Goal: Transaction & Acquisition: Purchase product/service

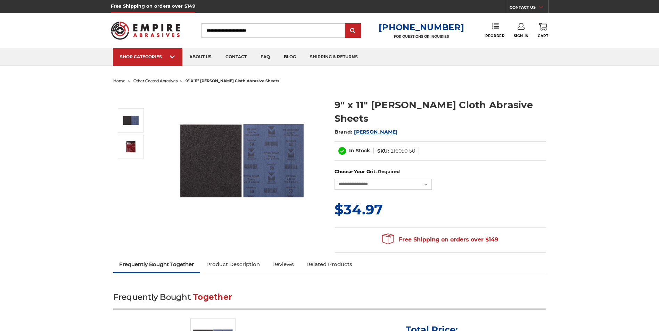
select select
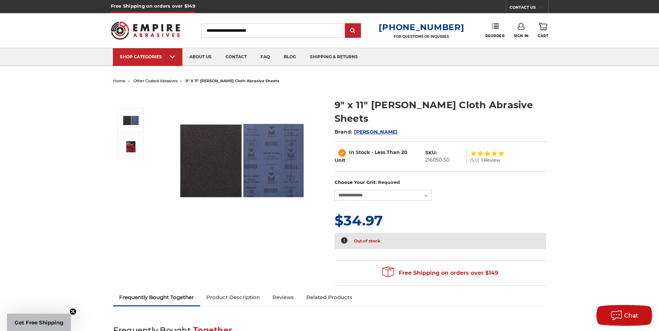
click at [278, 159] on img at bounding box center [242, 160] width 139 height 139
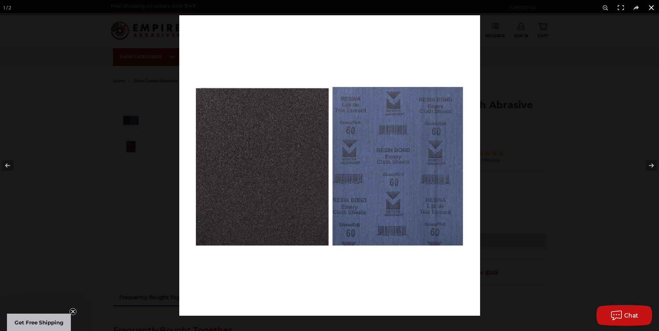
click at [144, 139] on div at bounding box center [329, 165] width 659 height 331
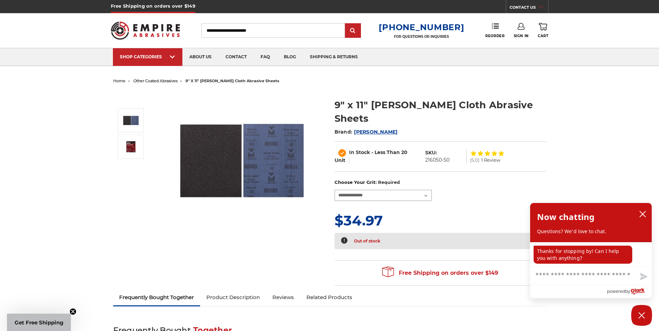
click at [428, 190] on select "**********" at bounding box center [382, 195] width 97 height 11
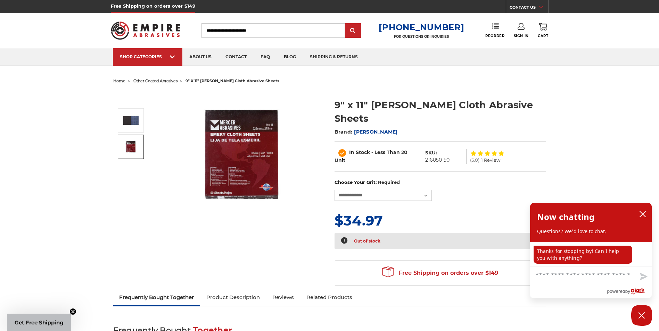
click at [135, 146] on img at bounding box center [130, 146] width 17 height 13
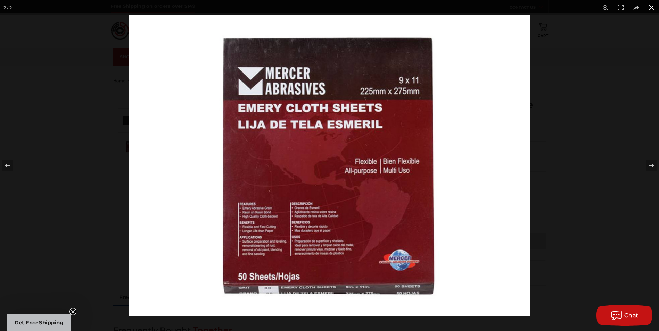
click at [65, 143] on div at bounding box center [329, 165] width 659 height 331
